Goal: Task Accomplishment & Management: Complete application form

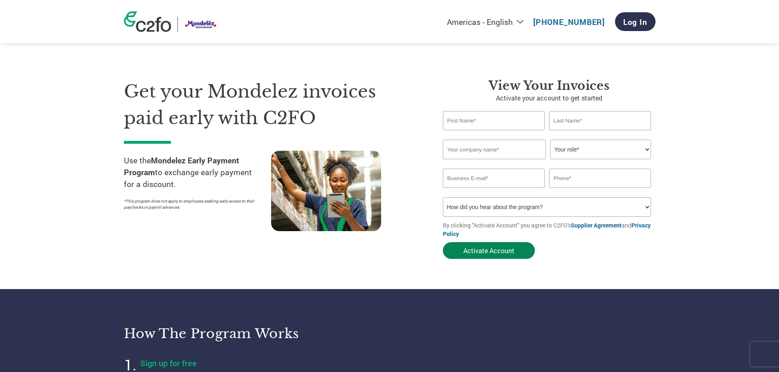
click at [487, 252] on button "Activate Account" at bounding box center [489, 250] width 92 height 17
click at [476, 121] on input "text" at bounding box center [494, 120] width 102 height 19
type input "N"
type input "[PERSON_NAME]"
click at [573, 118] on input "text" at bounding box center [600, 120] width 102 height 19
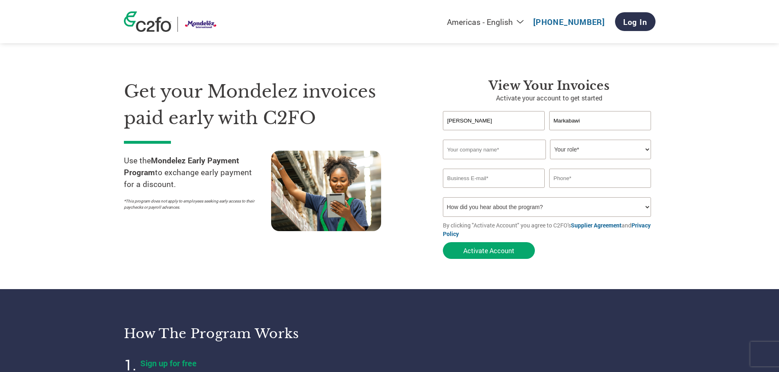
type input "Markabawi"
click at [479, 155] on input "text" at bounding box center [494, 150] width 103 height 20
type input "Omni Packaging Pty Ltd"
click at [645, 151] on select "Your role* CFO Controller Credit Manager Finance Director Treasurer CEO Preside…" at bounding box center [600, 150] width 101 height 20
select select "ACCOUNTING"
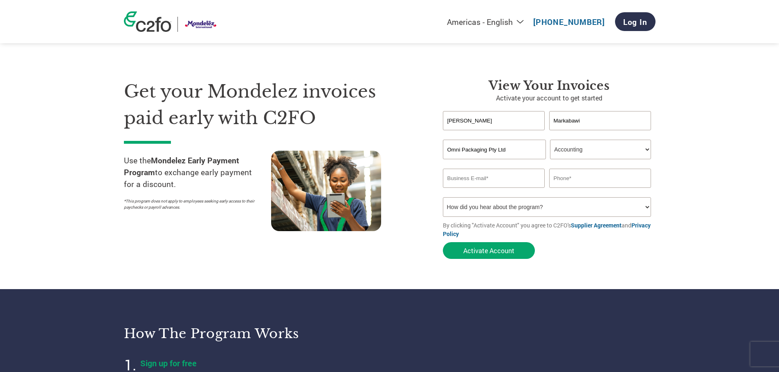
click at [550, 140] on select "Your role* CFO Controller Credit Manager Finance Director Treasurer CEO Preside…" at bounding box center [600, 150] width 101 height 20
click at [472, 177] on input "email" at bounding box center [494, 178] width 102 height 19
type input "[EMAIL_ADDRESS][DOMAIN_NAME]"
click at [565, 179] on input "text" at bounding box center [600, 178] width 102 height 19
type input "1300764963"
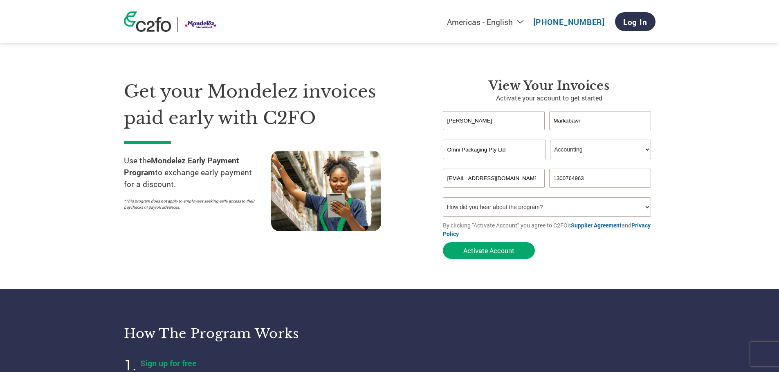
click at [644, 208] on select "How did you hear about the program? Received a letter Email Social Media Online…" at bounding box center [547, 207] width 208 height 20
click at [506, 252] on button "Activate Account" at bounding box center [489, 250] width 92 height 17
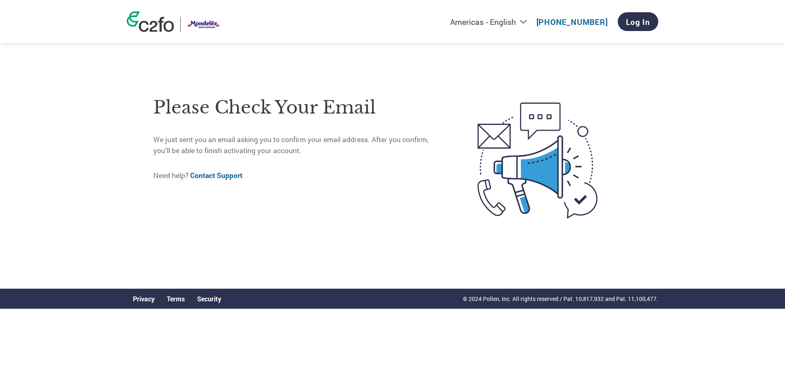
click at [208, 174] on link "Contact Support" at bounding box center [216, 175] width 52 height 9
